Goal: Task Accomplishment & Management: Complete application form

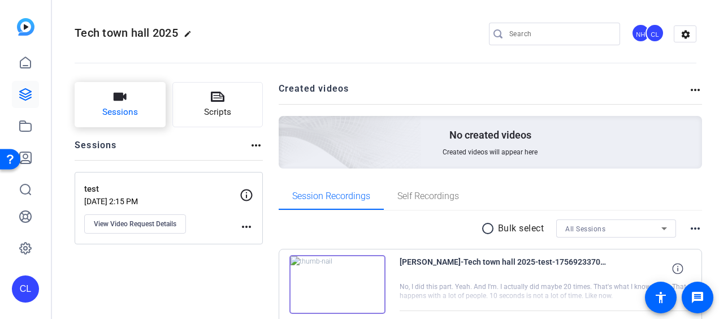
click at [141, 106] on button "Sessions" at bounding box center [120, 104] width 91 height 45
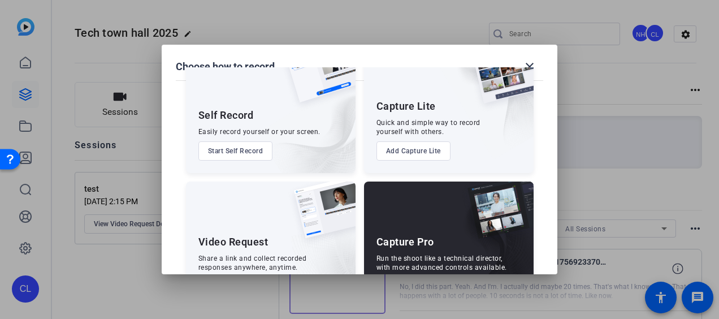
scroll to position [89, 0]
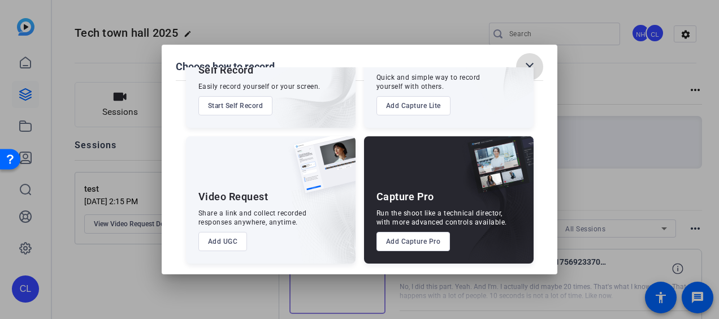
click at [530, 64] on mat-icon "close" at bounding box center [530, 67] width 14 height 14
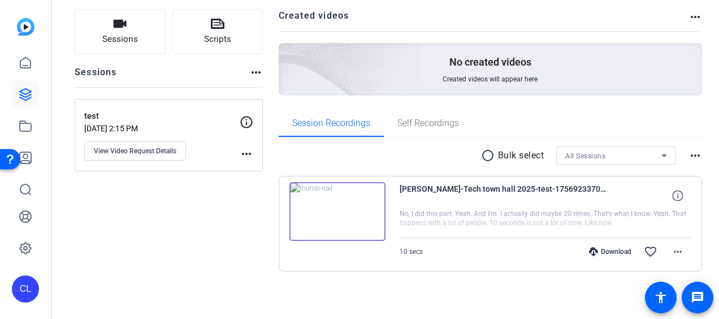
scroll to position [75, 0]
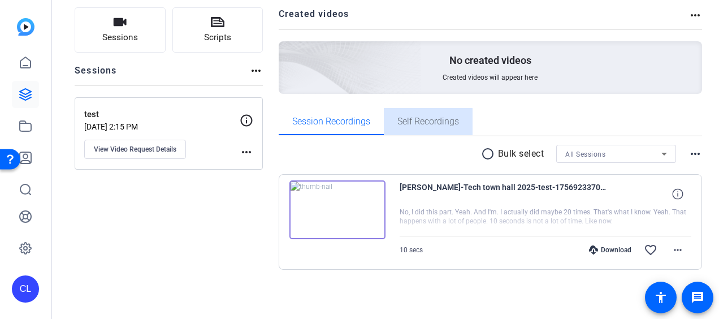
click at [421, 123] on span "Self Recordings" at bounding box center [428, 121] width 62 height 9
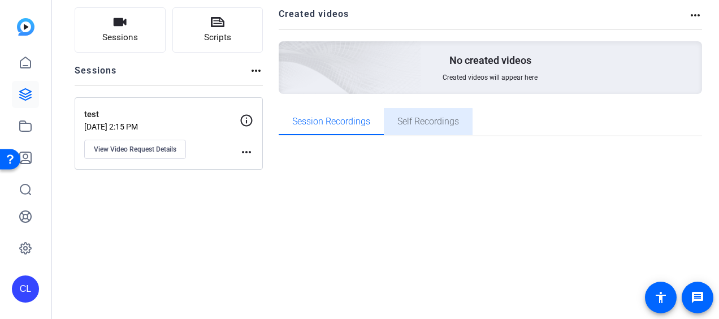
scroll to position [0, 0]
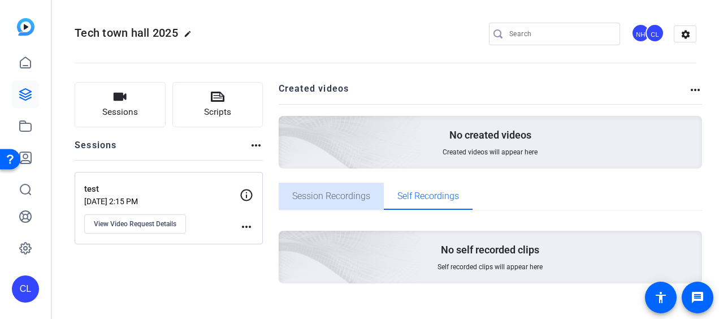
click at [349, 196] on span "Session Recordings" at bounding box center [331, 196] width 78 height 9
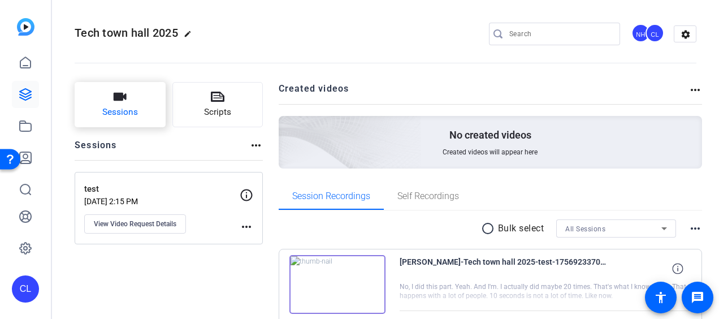
click at [133, 109] on span "Sessions" at bounding box center [120, 112] width 36 height 13
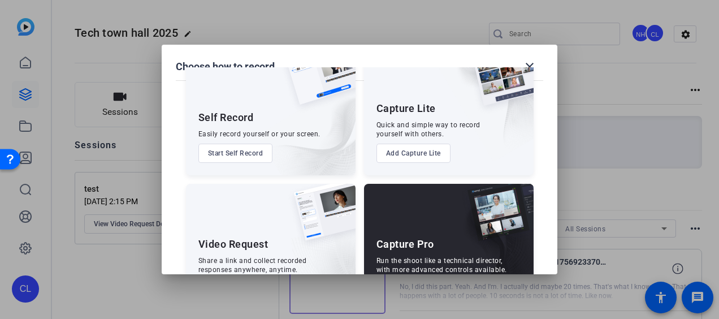
scroll to position [89, 0]
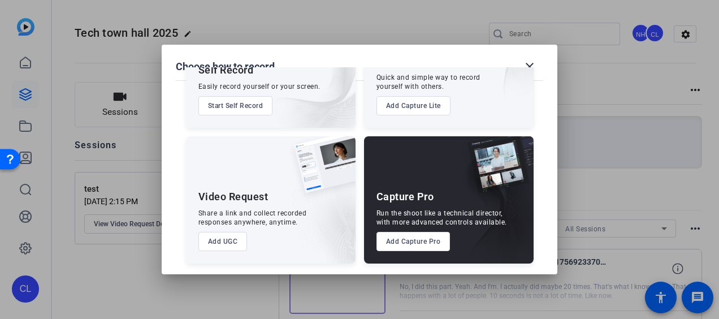
click at [218, 241] on button "Add UGC" at bounding box center [222, 241] width 49 height 19
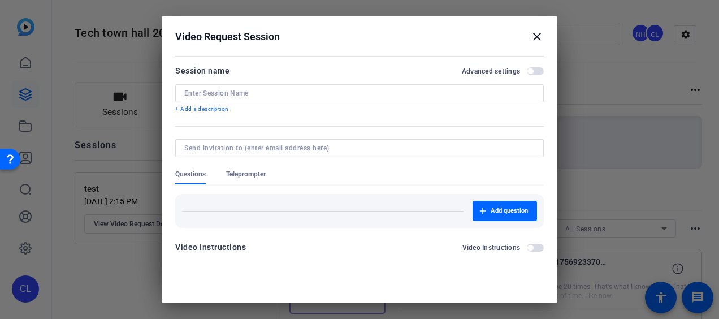
click at [270, 86] on div at bounding box center [359, 93] width 350 height 18
type input "G"
type input "C"
type input "GAM Tech Fall Student intro"
click at [309, 147] on input at bounding box center [357, 148] width 346 height 9
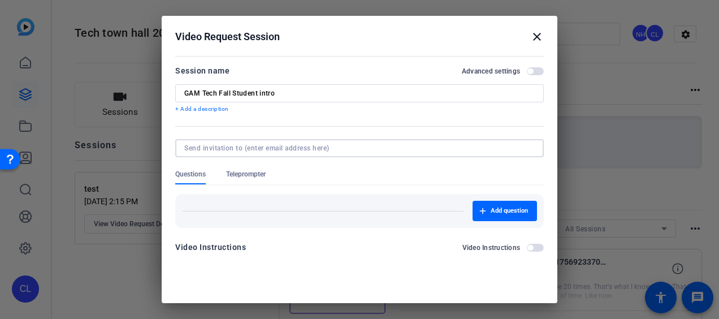
click at [448, 171] on div "Questions Teleprompter" at bounding box center [359, 177] width 369 height 15
click at [362, 198] on div "Add question" at bounding box center [359, 211] width 369 height 34
click at [491, 209] on span "Add question" at bounding box center [509, 210] width 37 height 9
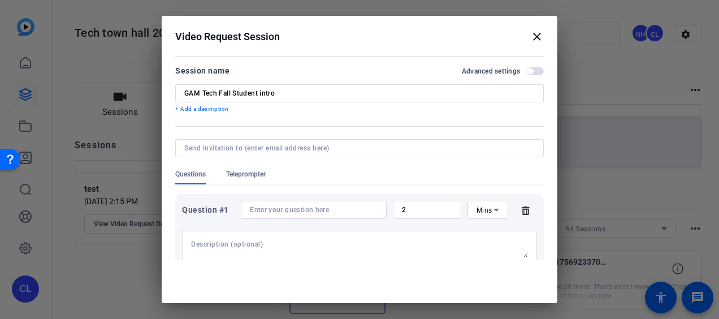
click at [343, 210] on input at bounding box center [314, 209] width 128 height 9
paste input "1. What you are most excited about this coop term? I am most excited about_____…"
type input "1. What you are most excited about this coop term? I am most excited about_____…"
click at [493, 209] on icon at bounding box center [496, 210] width 6 height 3
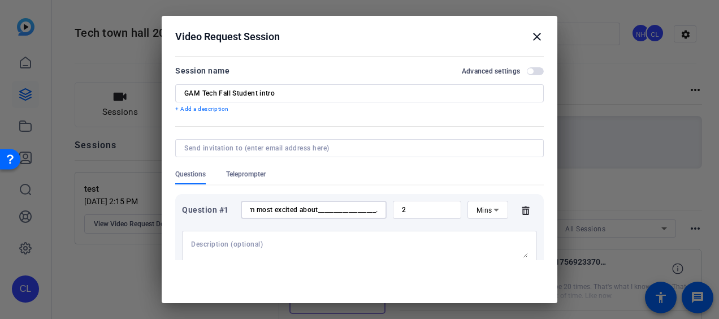
scroll to position [0, 0]
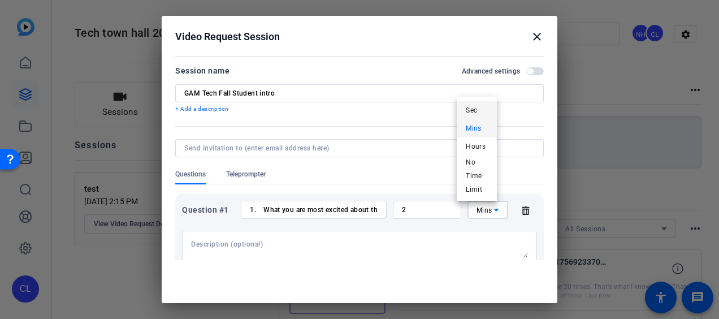
click at [475, 105] on span "Sec" at bounding box center [471, 110] width 11 height 14
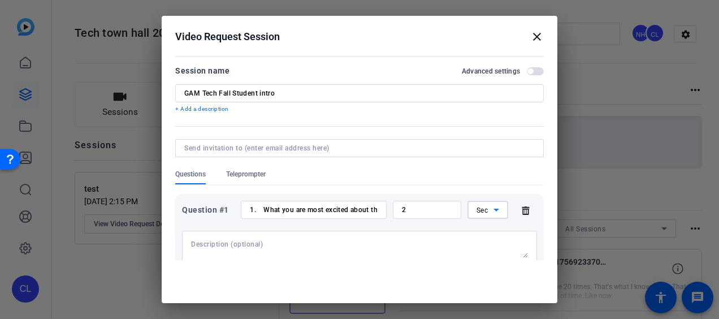
click at [408, 209] on input "2" at bounding box center [427, 209] width 50 height 9
drag, startPoint x: 413, startPoint y: 209, endPoint x: 373, endPoint y: 209, distance: 40.1
click at [373, 209] on div "Question #1 1. What you are most excited about this coop term? I am most excite…" at bounding box center [359, 210] width 355 height 18
type input "10"
click at [422, 241] on textarea at bounding box center [359, 249] width 337 height 18
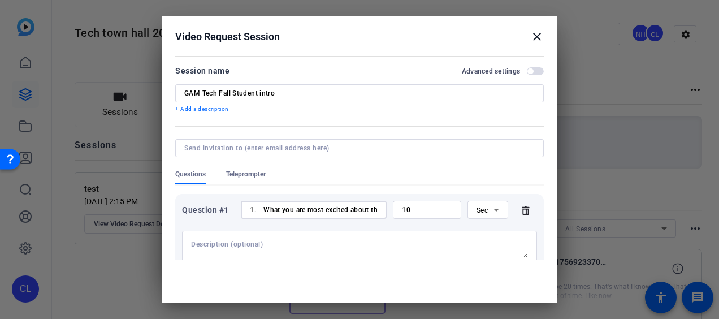
scroll to position [0, 196]
drag, startPoint x: 347, startPoint y: 210, endPoint x: 411, endPoint y: 208, distance: 63.9
click at [411, 208] on div "Question #1 1. What you are most excited about this coop term? I am most excite…" at bounding box center [359, 210] width 355 height 18
click at [312, 205] on input "1. What you are most excited about this coop term? I am most excited about_____…" at bounding box center [314, 209] width 128 height 9
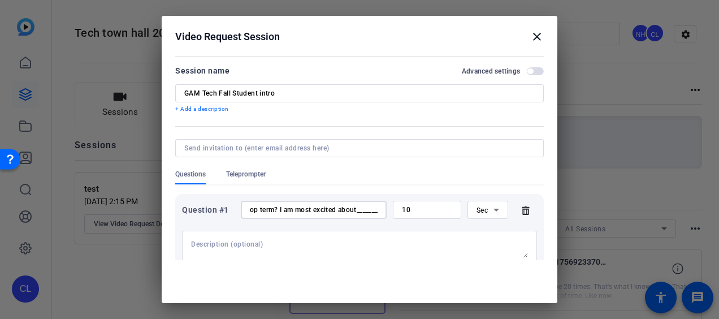
drag, startPoint x: 369, startPoint y: 211, endPoint x: 278, endPoint y: 210, distance: 90.4
click at [278, 210] on input "1. What you are most excited about this coop term? I am most excited about_____…" at bounding box center [314, 209] width 128 height 9
type input "1. What you are most excited about this coop term?"
click at [256, 248] on textarea at bounding box center [359, 249] width 337 height 18
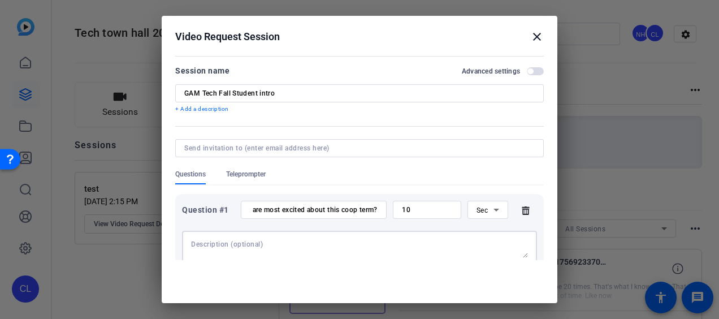
scroll to position [0, 0]
type textarea "p"
paste textarea "I am most excited about___________________."
type textarea "I am most excited about___________________."
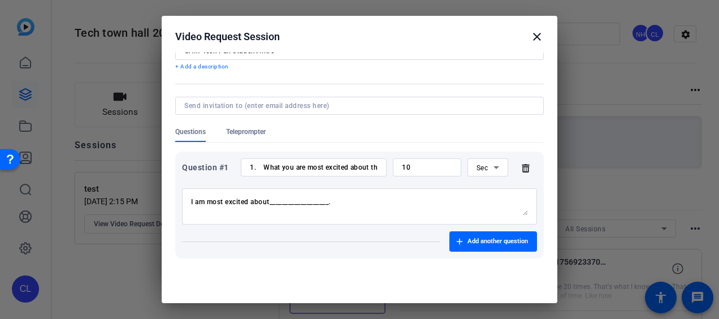
scroll to position [86, 0]
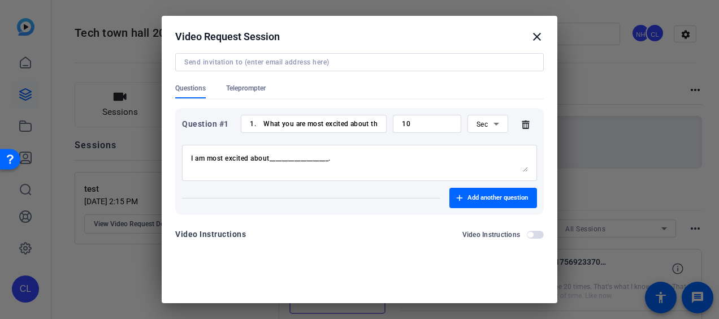
click at [527, 232] on span "button" at bounding box center [535, 235] width 17 height 8
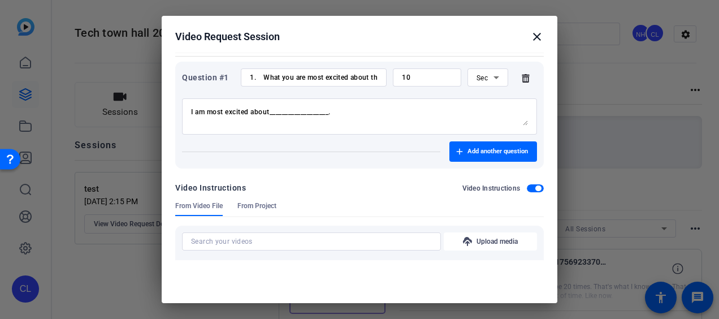
scroll to position [192, 0]
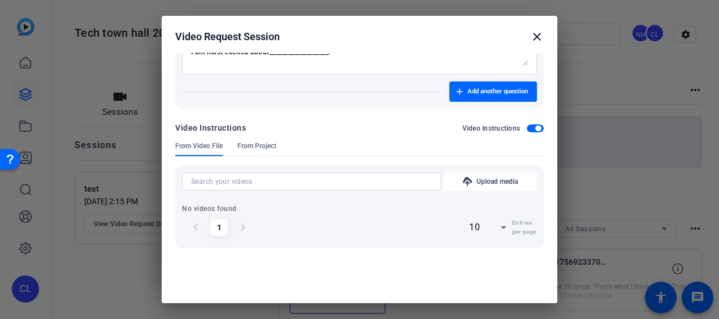
click at [535, 125] on span "button" at bounding box center [538, 128] width 6 height 6
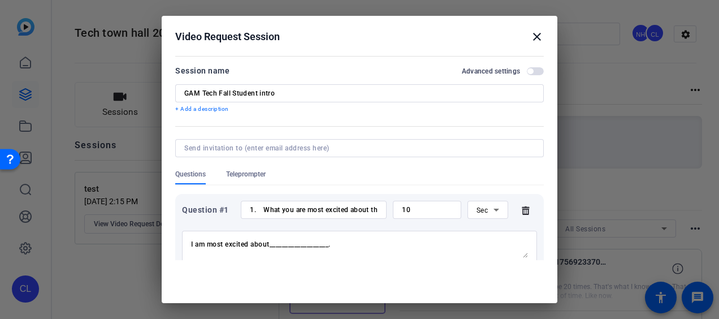
scroll to position [86, 0]
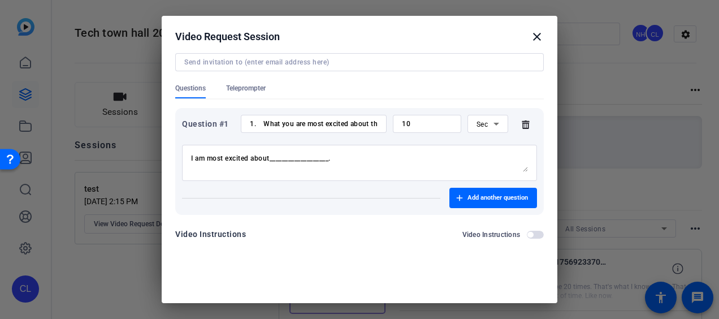
click at [527, 231] on button "Video Instructions" at bounding box center [535, 235] width 17 height 8
click at [529, 231] on span "button" at bounding box center [535, 235] width 17 height 8
click at [530, 33] on mat-icon "close" at bounding box center [537, 37] width 14 height 14
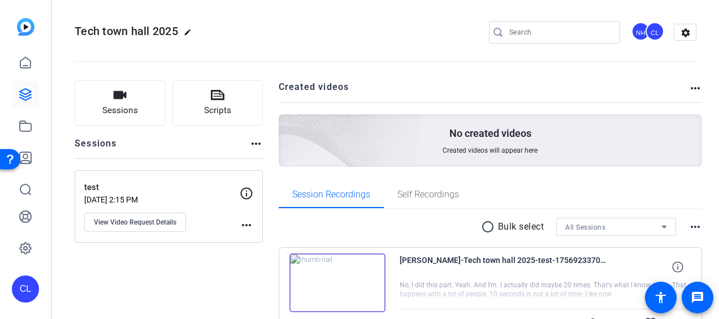
scroll to position [0, 0]
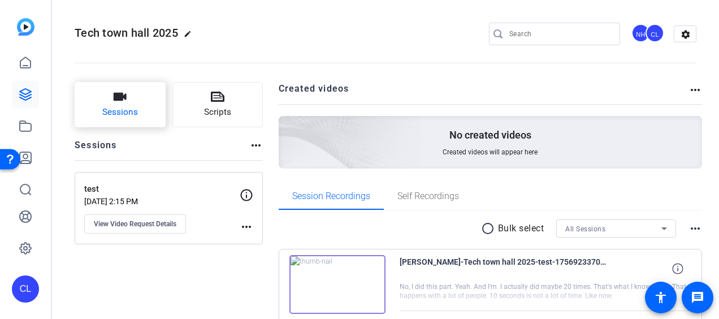
click at [120, 109] on span "Sessions" at bounding box center [120, 112] width 36 height 13
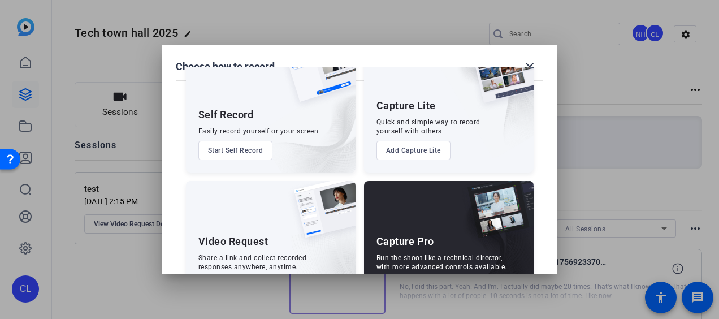
scroll to position [89, 0]
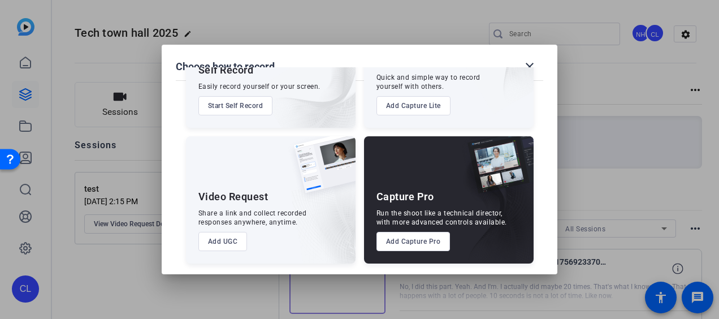
click at [223, 241] on button "Add UGC" at bounding box center [222, 241] width 49 height 19
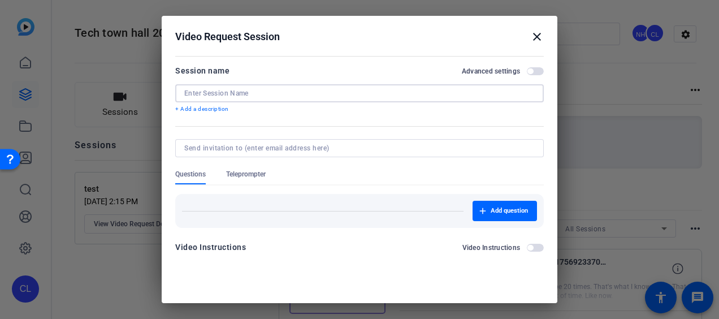
click at [320, 96] on input at bounding box center [359, 93] width 350 height 9
type input "GAM Tech Fall Student Intro"
click at [492, 211] on span "Add question" at bounding box center [509, 210] width 37 height 9
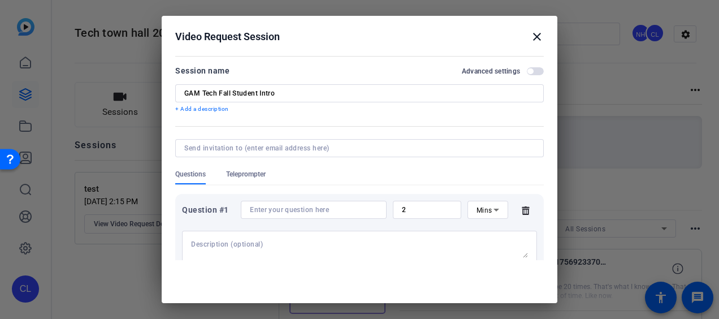
click at [333, 210] on input at bounding box center [314, 209] width 128 height 9
paste input "I am most excited about___________________."
type input "I am most excited about___________________."
click at [284, 240] on textarea at bounding box center [359, 249] width 337 height 18
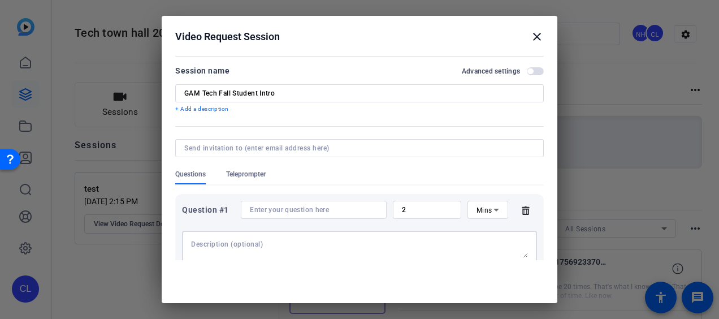
paste textarea "I am most excited about___________________."
type textarea "I am most excited about___________________."
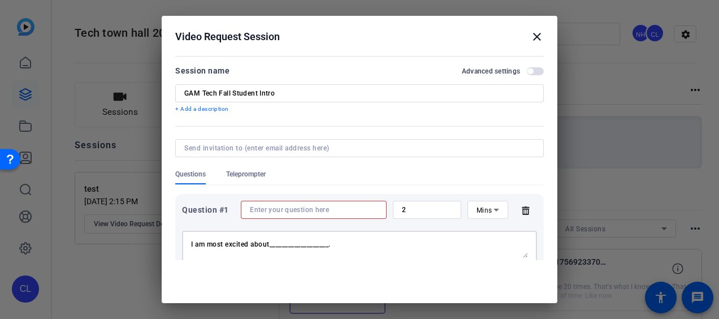
click at [296, 209] on input at bounding box center [314, 209] width 128 height 9
paste input "1. What you are most excited about this coop term?"
type input "1. What you are most excited about this coop term?"
click at [493, 211] on icon at bounding box center [496, 210] width 6 height 3
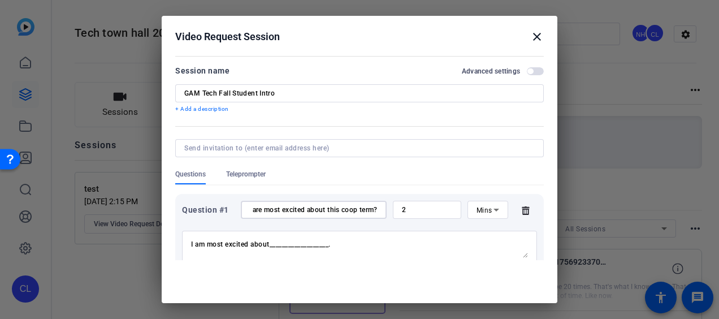
scroll to position [0, 0]
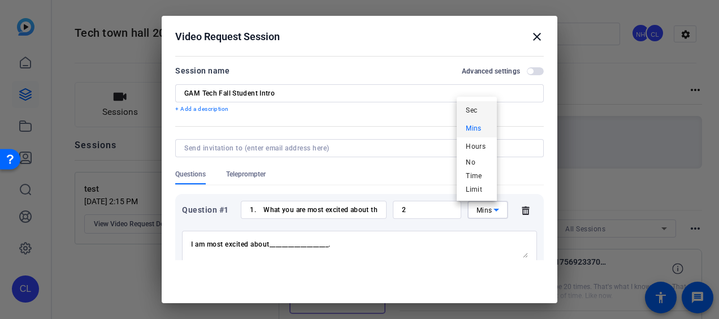
click at [475, 109] on span "Sec" at bounding box center [471, 110] width 11 height 14
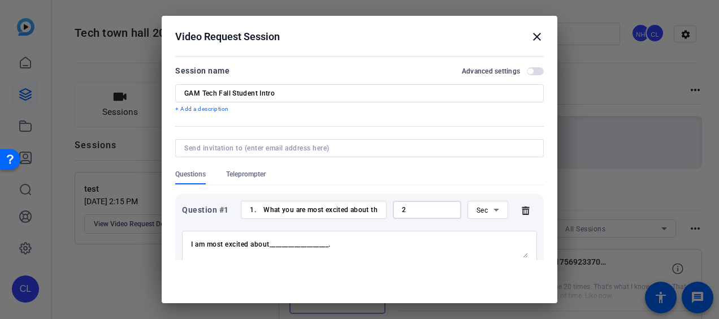
drag, startPoint x: 403, startPoint y: 206, endPoint x: 372, endPoint y: 207, distance: 31.1
click at [372, 207] on div "Question #1 1. What you are most excited about this coop term? 2 Sec" at bounding box center [359, 210] width 355 height 18
type input "5"
click at [366, 210] on input "1. What you are most excited about this coop term?" at bounding box center [314, 209] width 128 height 9
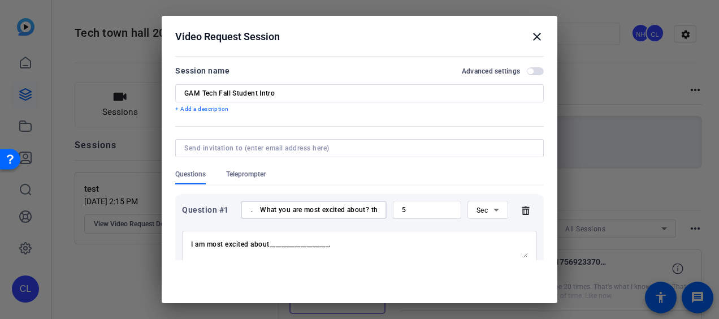
type input "1. What you are most excited about? this coop term?"
drag, startPoint x: 410, startPoint y: 211, endPoint x: 379, endPoint y: 208, distance: 31.3
click at [379, 208] on div "Question #1 1. What you are most excited about? this coop term? 5 Sec" at bounding box center [359, 210] width 355 height 18
type input "10"
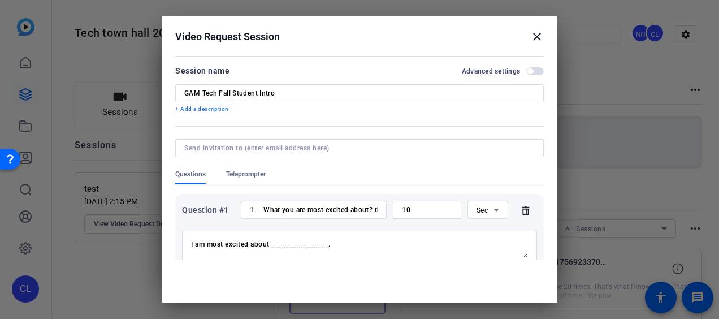
scroll to position [52, 0]
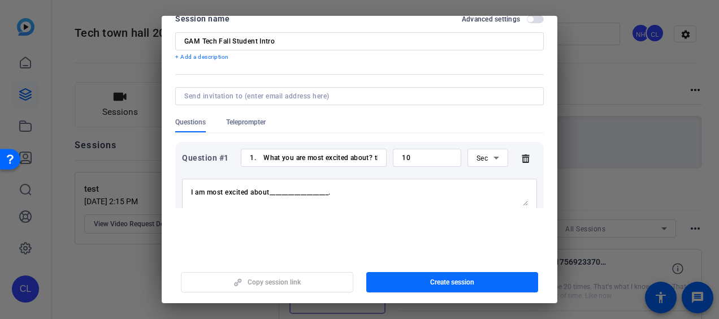
click at [431, 282] on span "Create session" at bounding box center [452, 282] width 44 height 9
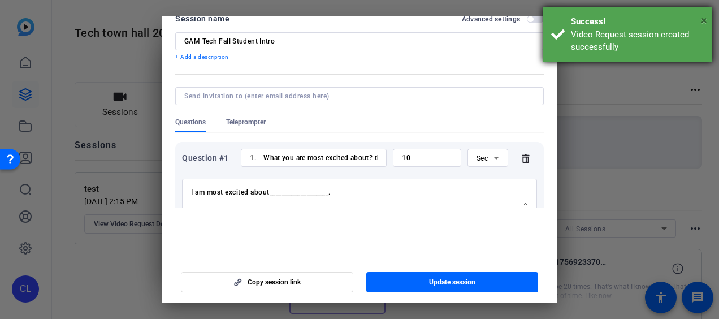
click at [703, 18] on span "×" at bounding box center [704, 21] width 6 height 14
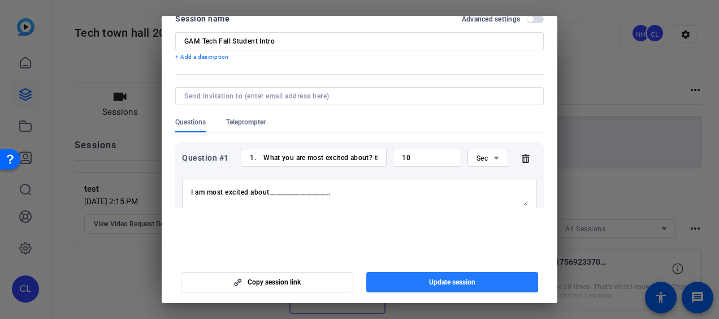
click at [466, 280] on span "Update session" at bounding box center [452, 282] width 46 height 9
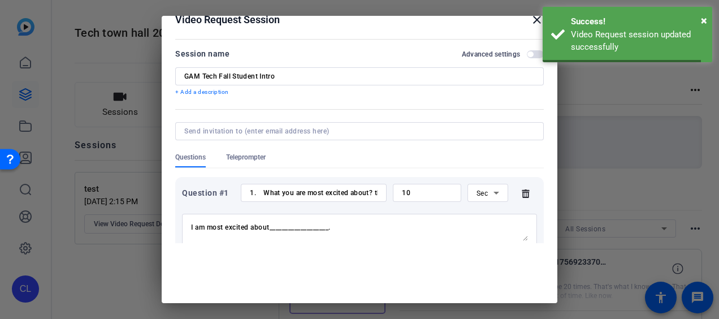
scroll to position [0, 0]
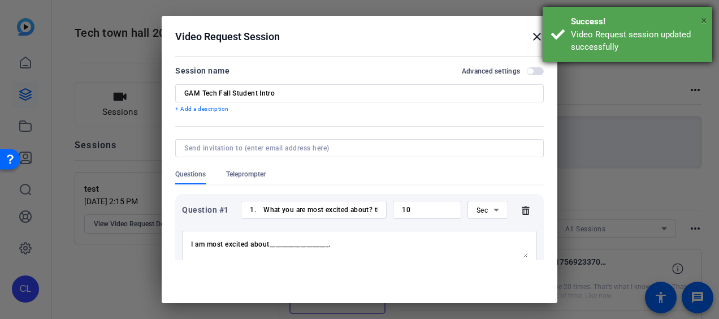
click at [703, 19] on span "×" at bounding box center [704, 21] width 6 height 14
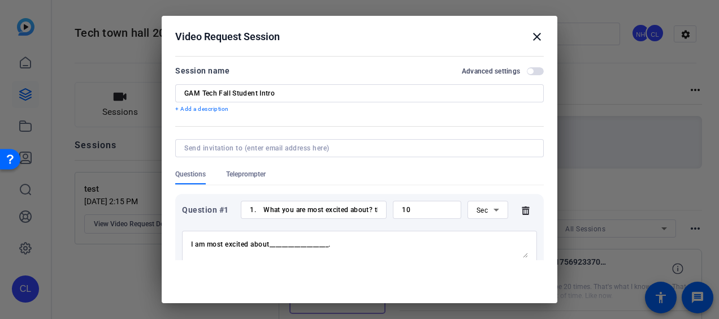
click at [534, 28] on h2 "Video Request Session close" at bounding box center [360, 34] width 396 height 37
click at [530, 37] on mat-icon "close" at bounding box center [537, 37] width 14 height 14
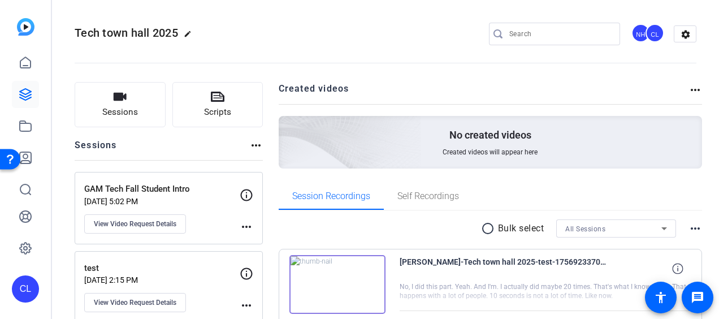
click at [188, 269] on p "test" at bounding box center [161, 268] width 155 height 13
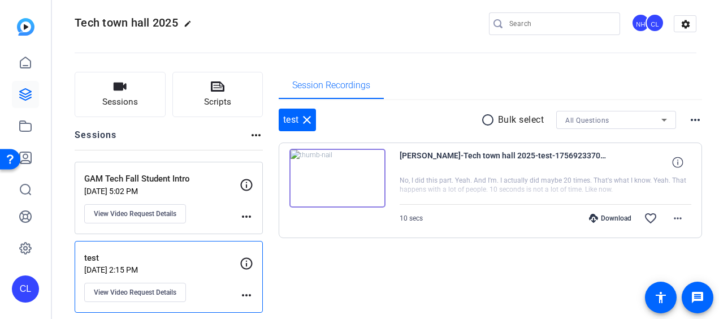
scroll to position [16, 0]
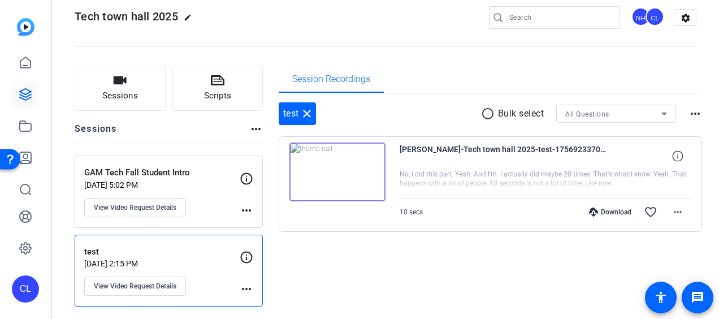
click at [193, 196] on div "GAM Tech Fall Student Intro [DATE] 5:02 PM View Video Request Details" at bounding box center [161, 191] width 155 height 51
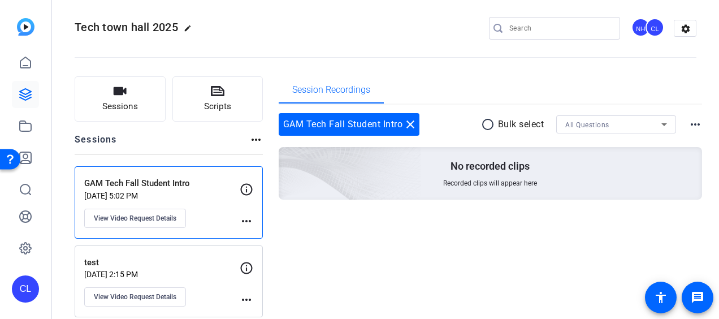
scroll to position [0, 0]
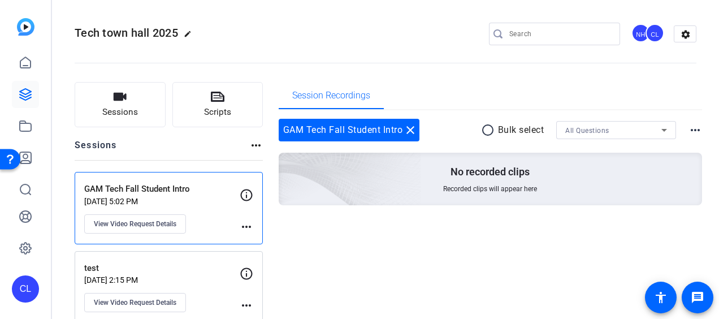
click at [252, 225] on mat-icon "more_horiz" at bounding box center [247, 227] width 14 height 14
click at [353, 236] on div at bounding box center [359, 159] width 719 height 319
click at [140, 114] on button "Sessions" at bounding box center [120, 104] width 91 height 45
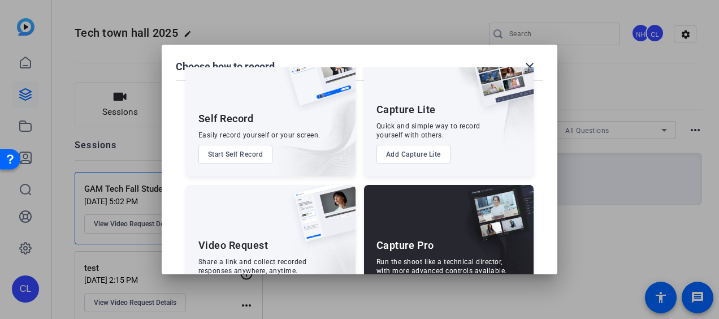
scroll to position [89, 0]
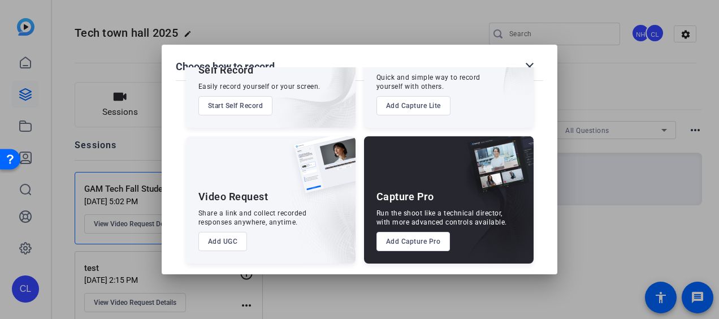
click at [228, 240] on button "Add UGC" at bounding box center [222, 241] width 49 height 19
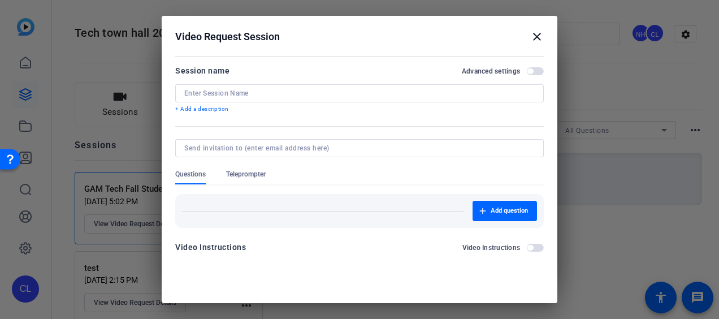
click at [255, 89] on input at bounding box center [359, 93] width 350 height 9
type input "GAM Tech Early Talent Journey"
click at [493, 210] on span "Add question" at bounding box center [509, 210] width 37 height 9
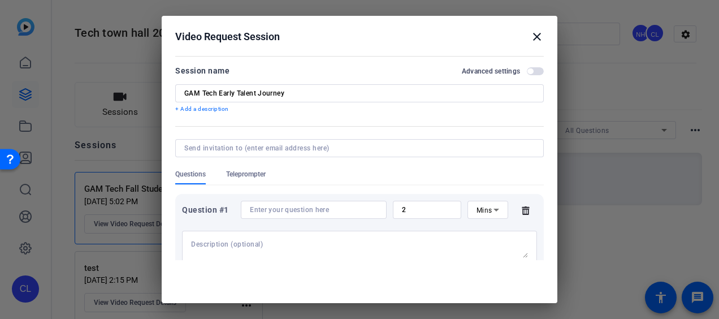
click at [324, 205] on div at bounding box center [314, 210] width 128 height 18
type input "W"
click at [315, 206] on input at bounding box center [314, 209] width 128 height 9
type input "W"
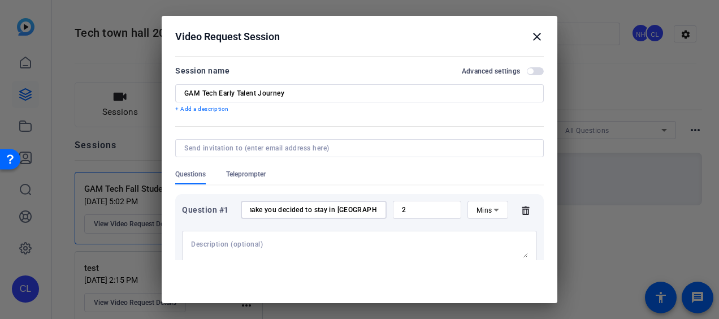
scroll to position [0, 27]
type input "What make you decided to stay in [GEOGRAPHIC_DATA] Tech?"
click at [489, 213] on icon at bounding box center [496, 210] width 14 height 14
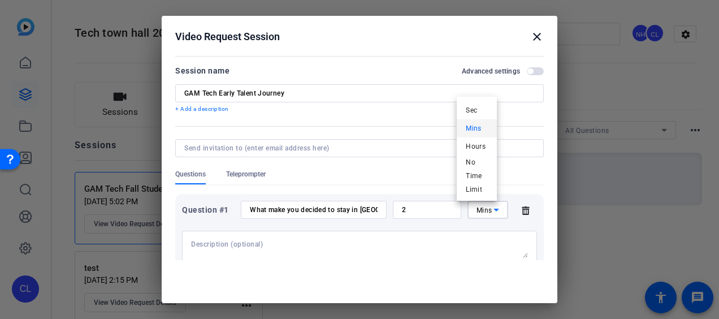
click at [428, 206] on div at bounding box center [359, 159] width 719 height 319
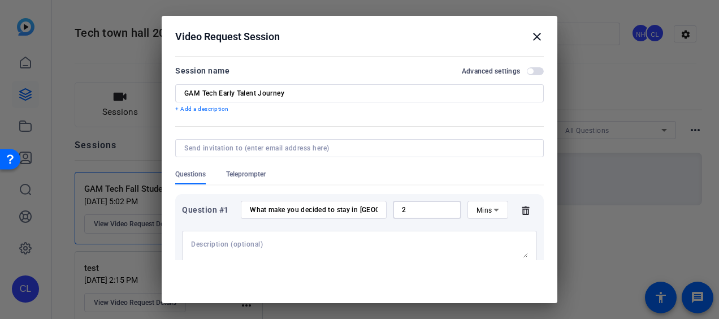
drag, startPoint x: 415, startPoint y: 210, endPoint x: 369, endPoint y: 209, distance: 46.4
click at [369, 209] on div "Question #1 What make you decided to stay in [GEOGRAPHIC_DATA] Tech? 2 Mins" at bounding box center [359, 210] width 355 height 18
type input "1"
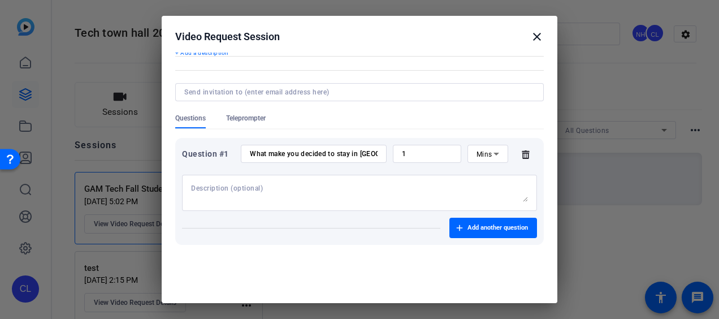
scroll to position [31, 0]
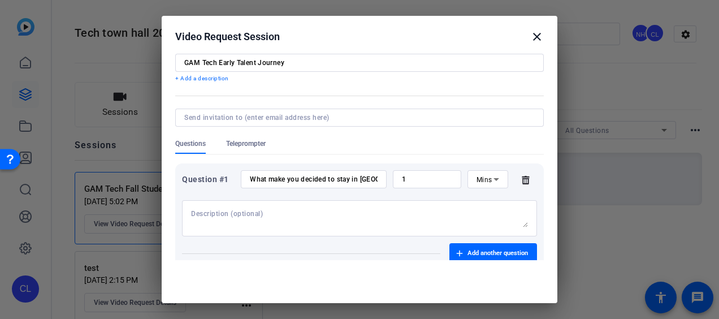
click at [348, 204] on div at bounding box center [359, 218] width 337 height 36
type textarea "I have decide to join GAM Tech because"
click at [333, 179] on input "What make you decided to stay in [GEOGRAPHIC_DATA] Tech?" at bounding box center [314, 179] width 128 height 9
drag, startPoint x: 335, startPoint y: 182, endPoint x: 349, endPoint y: 180, distance: 13.8
click at [349, 180] on input "What make you decided to stay in [GEOGRAPHIC_DATA] Tech?" at bounding box center [314, 179] width 128 height 9
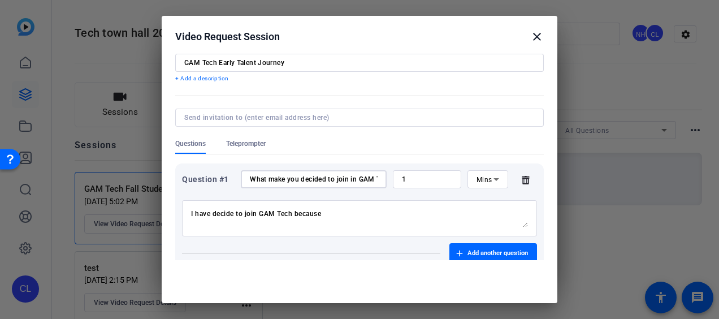
scroll to position [0, 0]
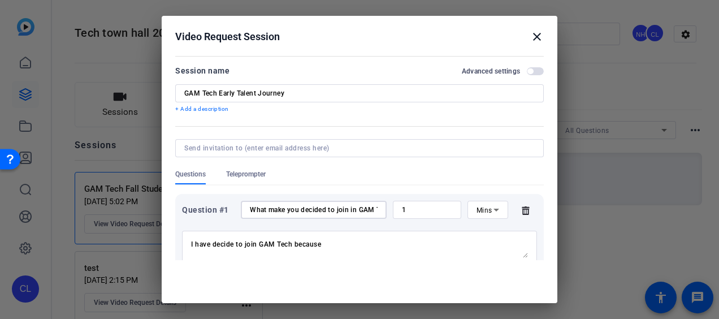
type input "What make you decided to join in GAM Tech?"
click at [405, 103] on div at bounding box center [359, 108] width 369 height 12
click at [410, 97] on input "GAM Tech Early Talent Journey" at bounding box center [359, 93] width 350 height 9
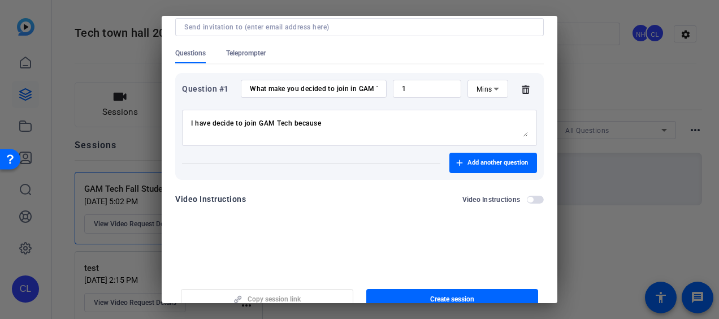
scroll to position [52, 0]
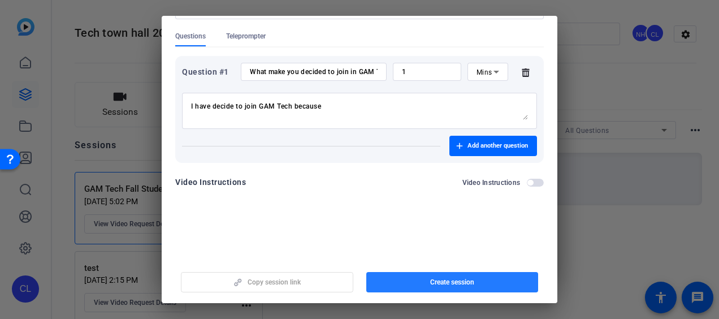
click at [453, 282] on span "Create session" at bounding box center [452, 282] width 44 height 9
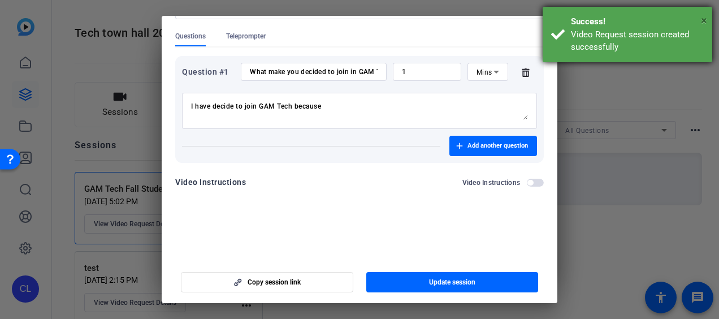
click at [704, 21] on span "×" at bounding box center [704, 21] width 6 height 14
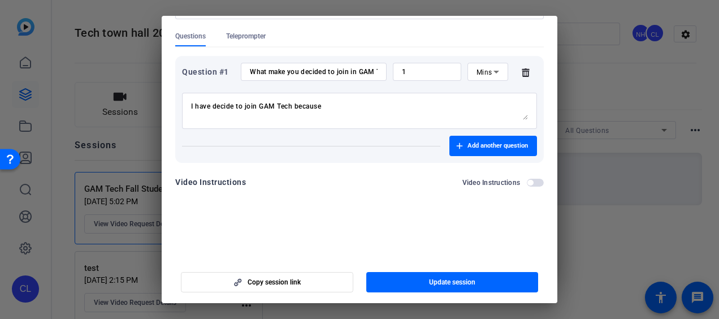
click at [566, 31] on div at bounding box center [359, 159] width 719 height 319
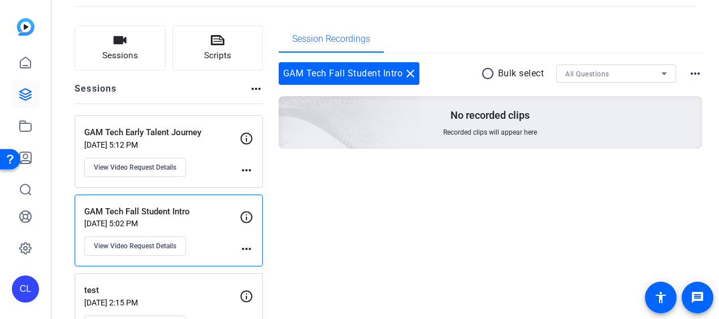
scroll to position [94, 0]
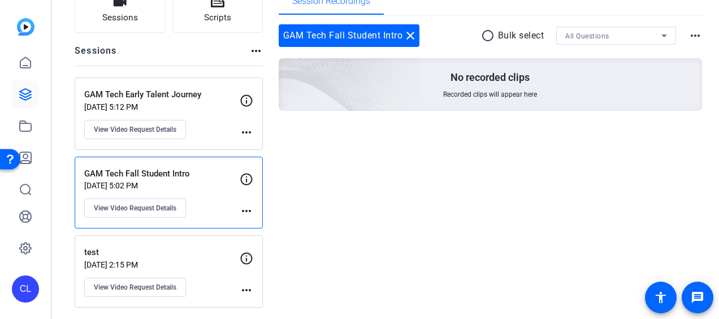
drag, startPoint x: 213, startPoint y: 183, endPoint x: 256, endPoint y: 130, distance: 68.7
click at [256, 130] on div "GAM Tech Early Talent Journey [DATE] 5:12 PM View Video Request Details more_ho…" at bounding box center [169, 192] width 188 height 230
drag, startPoint x: 256, startPoint y: 130, endPoint x: 344, endPoint y: 194, distance: 108.4
click at [344, 194] on div "Session Recordings GAM Tech Fall Student Intro close radio_button_unchecked Bul…" at bounding box center [491, 148] width 424 height 320
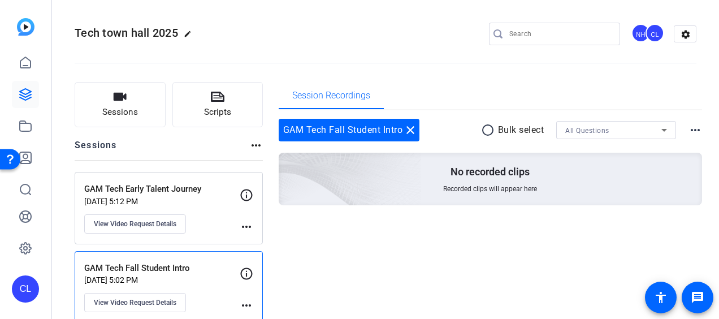
scroll to position [57, 0]
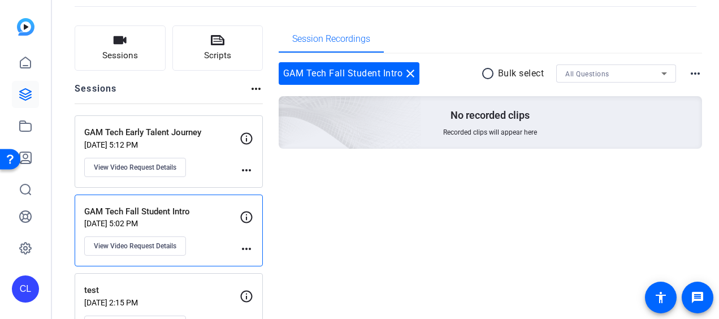
click at [246, 168] on mat-icon "more_horiz" at bounding box center [247, 170] width 14 height 14
click at [202, 141] on div at bounding box center [359, 159] width 719 height 319
click at [170, 167] on span "View Video Request Details" at bounding box center [135, 167] width 83 height 9
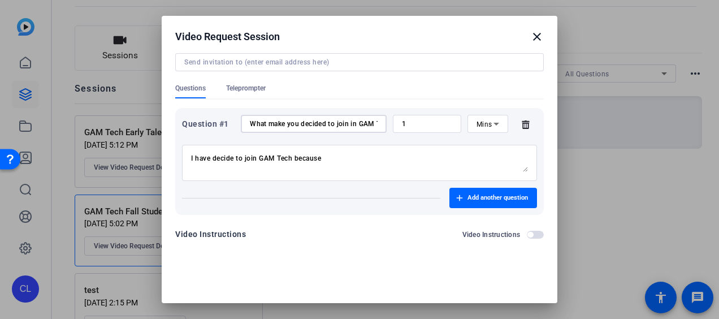
scroll to position [0, 25]
drag, startPoint x: 249, startPoint y: 123, endPoint x: 454, endPoint y: 123, distance: 205.2
click at [450, 123] on div "Question #1 What make you decided to join in GAM Tech? 1 Mins" at bounding box center [359, 124] width 355 height 18
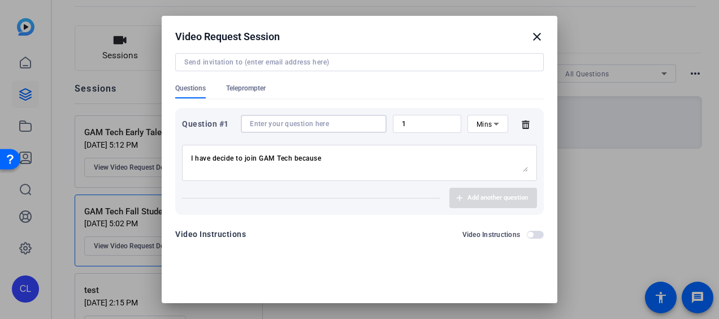
scroll to position [0, 0]
paste input "What aspects of your role are you enjoying the most?"
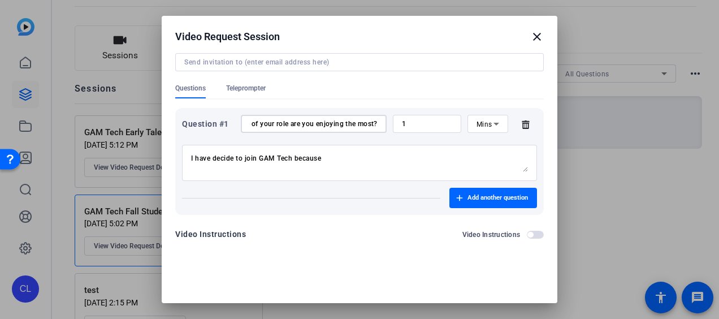
type input "What aspects of your role are you enjoying the most?"
drag, startPoint x: 369, startPoint y: 153, endPoint x: 270, endPoint y: 149, distance: 98.4
click at [270, 149] on div "I have decide to join GAM Tech because" at bounding box center [359, 163] width 337 height 36
drag, startPoint x: 333, startPoint y: 159, endPoint x: 90, endPoint y: 142, distance: 243.6
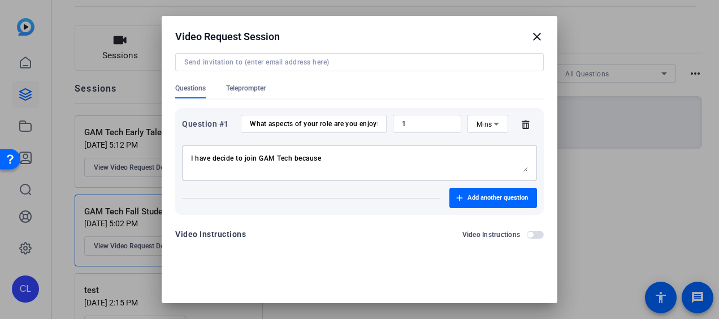
click at [90, 142] on div "Video Request Session close Session name Advanced settings GAM Tech Early Talen…" at bounding box center [359, 159] width 719 height 319
type textarea "I"
drag, startPoint x: 545, startPoint y: 168, endPoint x: 553, endPoint y: 216, distance: 48.7
click at [553, 216] on div "Video Request Session close Session name Advanced settings GAM Tech Early Talen…" at bounding box center [360, 159] width 396 height 287
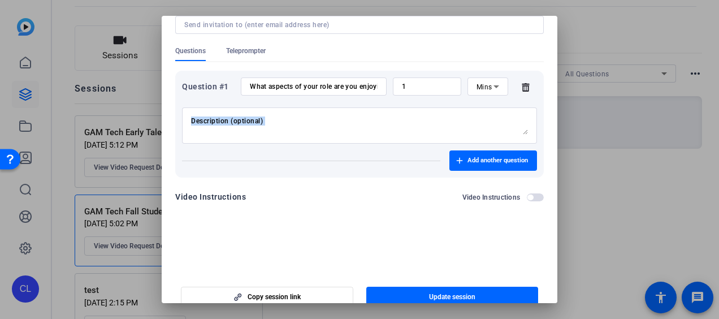
scroll to position [52, 0]
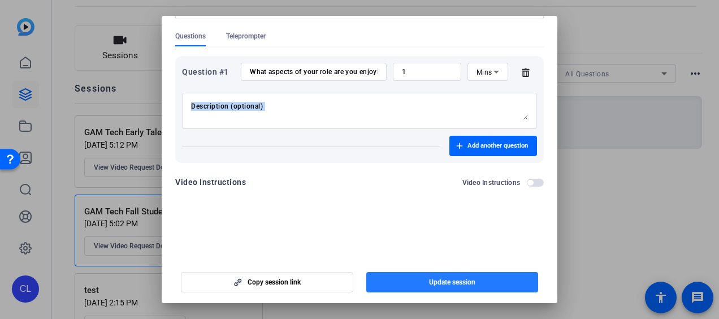
click at [462, 283] on span "Update session" at bounding box center [452, 282] width 46 height 9
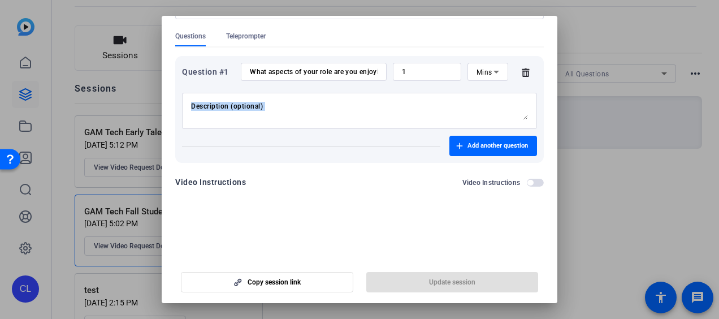
copy div "Add another question"
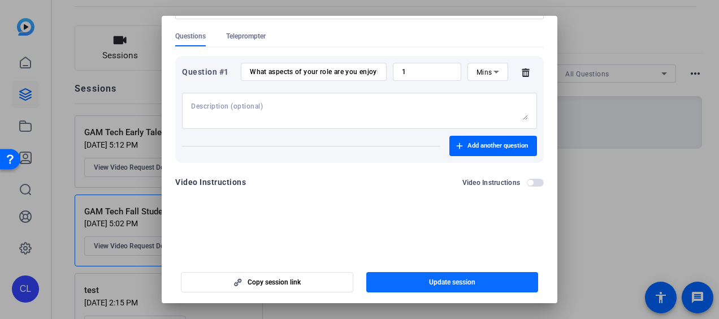
click at [430, 284] on span "Update session" at bounding box center [452, 282] width 46 height 9
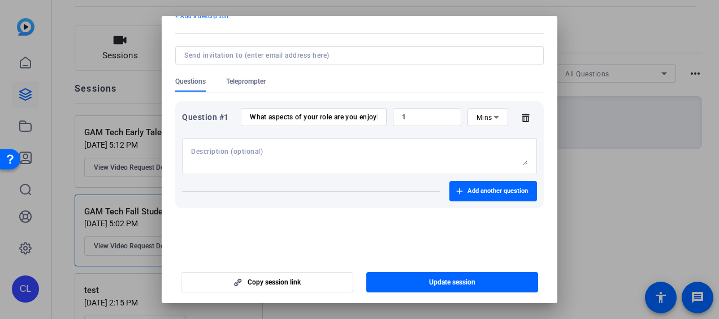
scroll to position [0, 0]
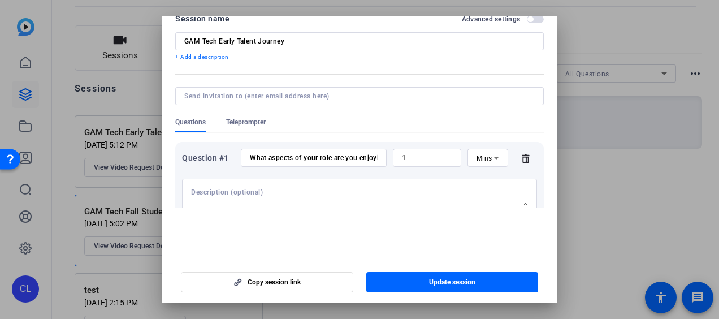
click at [352, 156] on input "What aspects of your role are you enjoying the most?" at bounding box center [314, 157] width 128 height 9
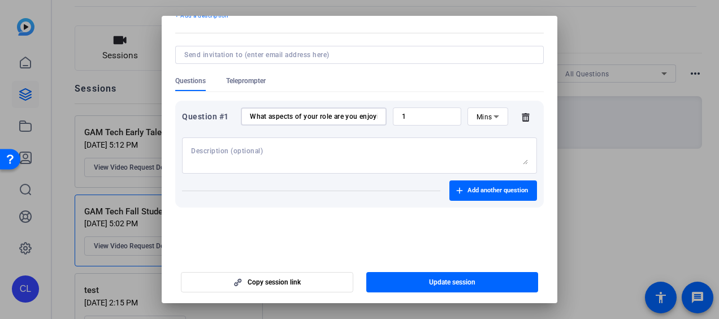
scroll to position [57, 0]
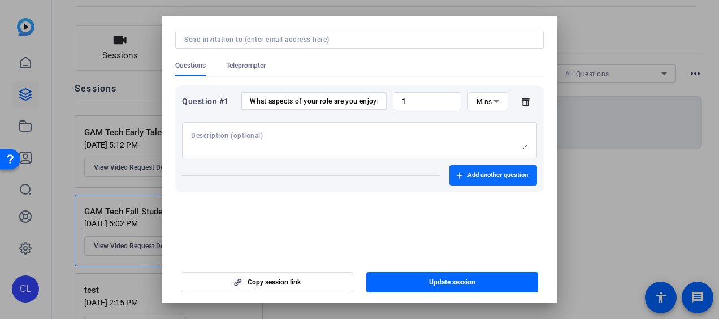
click at [484, 177] on span "Add another question" at bounding box center [497, 175] width 60 height 9
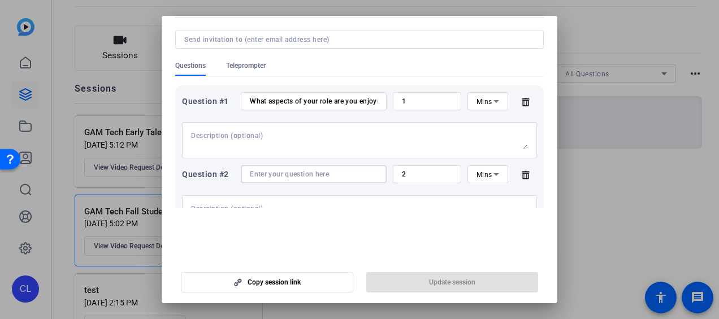
click at [306, 174] on input at bounding box center [314, 174] width 128 height 9
paste input "8. What projects or tasks have you found the most exciting or rewarding so far?"
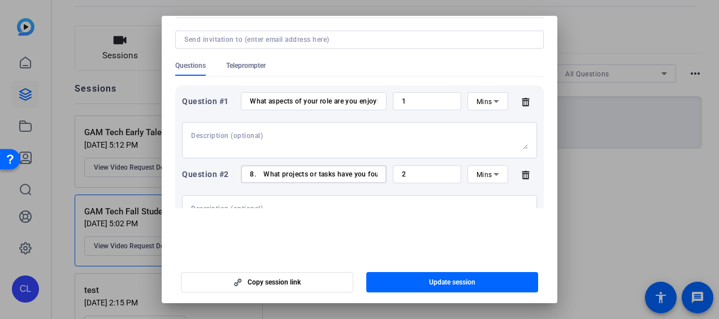
scroll to position [0, 141]
type input "8. What projects or tasks have you found the most exciting or rewarding so far?"
click at [434, 278] on span "Update session" at bounding box center [452, 282] width 46 height 9
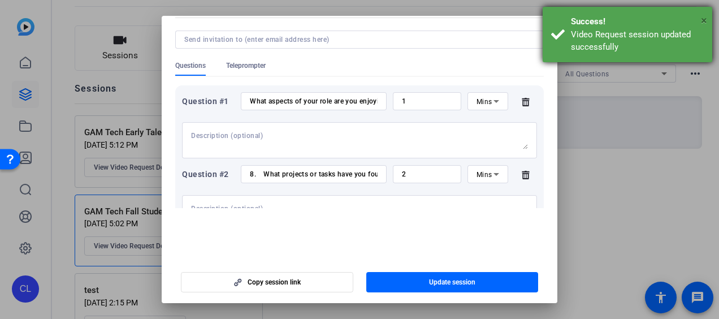
click at [705, 20] on span "×" at bounding box center [704, 21] width 6 height 14
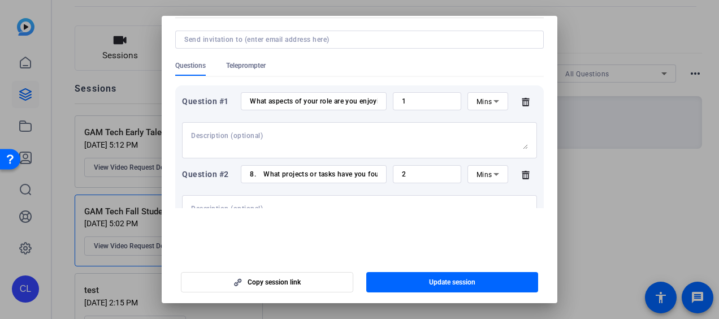
click at [615, 212] on div at bounding box center [359, 159] width 719 height 319
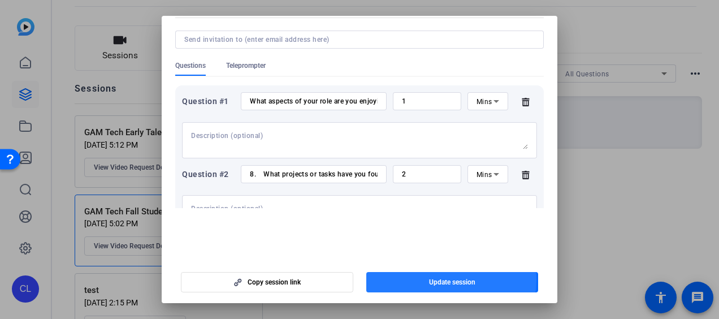
click at [437, 279] on span "Update session" at bounding box center [452, 282] width 46 height 9
